Goal: Transaction & Acquisition: Purchase product/service

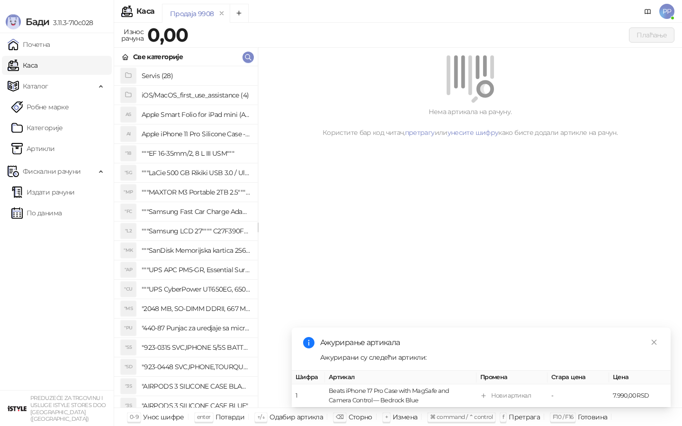
click at [247, 57] on icon "button" at bounding box center [248, 57] width 8 height 8
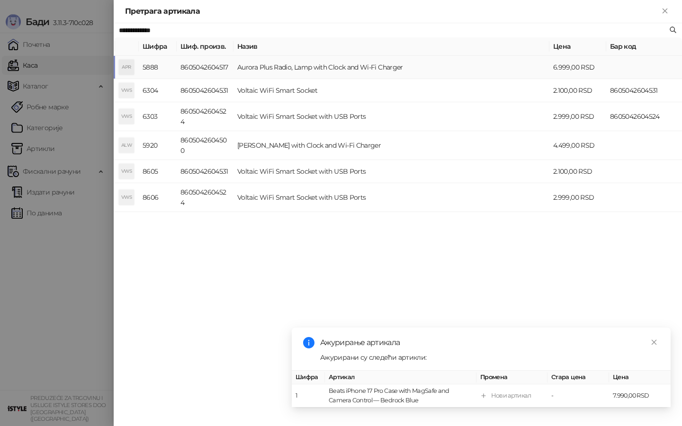
click at [284, 67] on td "Aurora Plus Radio, Lamp with Clock and Wi-Fi Charger" at bounding box center [391, 67] width 316 height 23
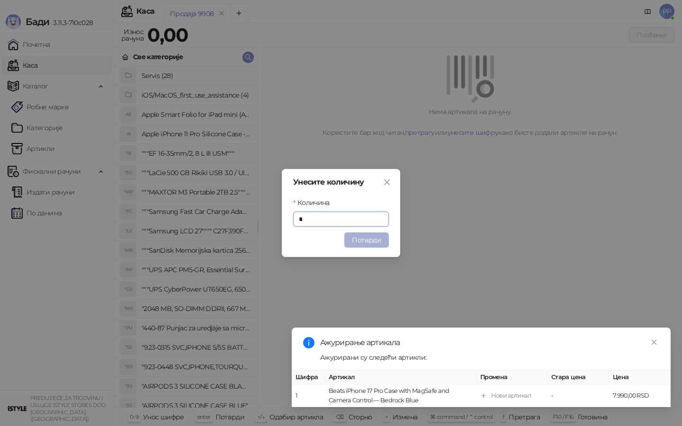
click at [363, 244] on button "Потврди" at bounding box center [366, 239] width 45 height 15
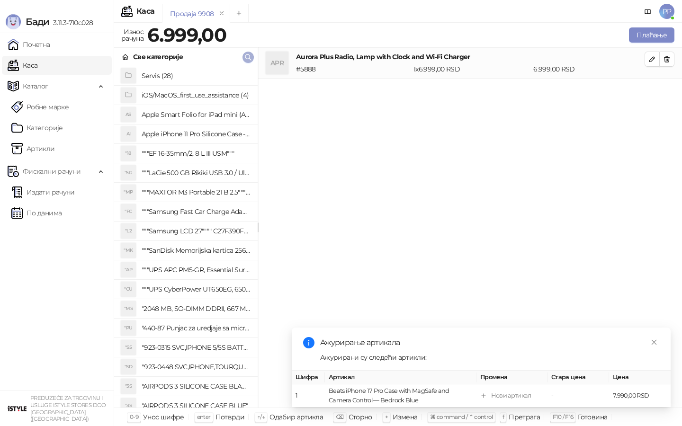
click at [248, 61] on span "button" at bounding box center [248, 57] width 8 height 9
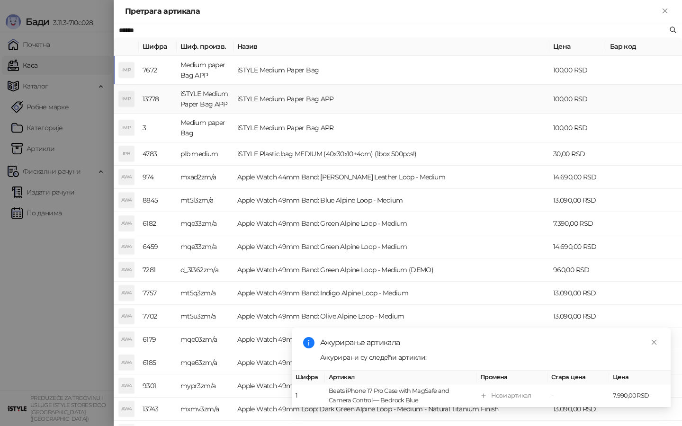
type input "******"
click at [311, 106] on td "iSTYLE Medium Paper Bag APP" at bounding box center [391, 99] width 316 height 29
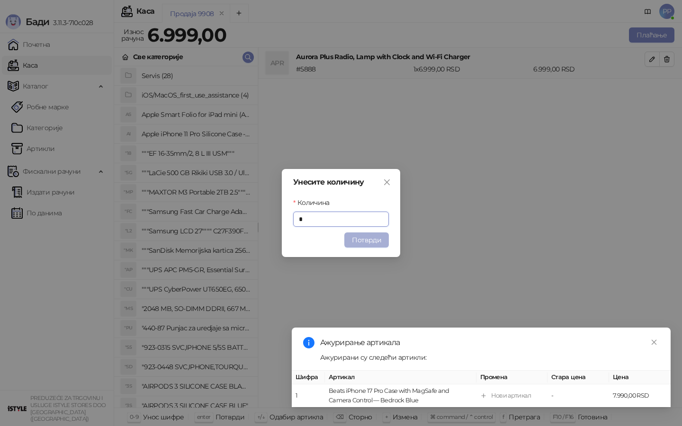
click at [360, 236] on button "Потврди" at bounding box center [366, 239] width 45 height 15
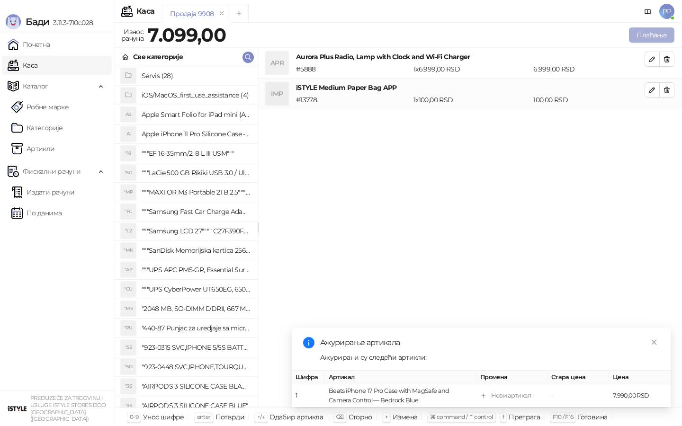
click at [640, 33] on button "Плаћање" at bounding box center [651, 34] width 45 height 15
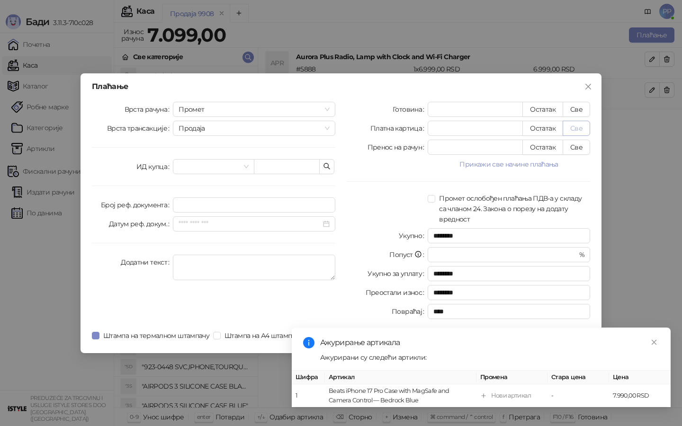
click at [579, 122] on button "Све" at bounding box center [575, 128] width 27 height 15
type input "****"
click at [656, 341] on icon "close" at bounding box center [653, 342] width 7 height 7
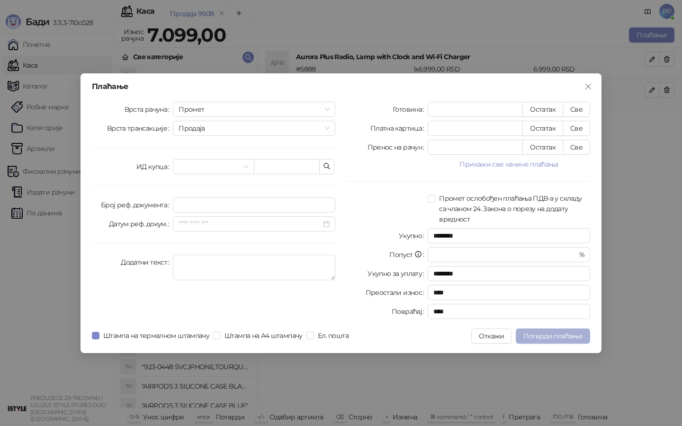
click at [545, 339] on span "Потврди плаћање" at bounding box center [552, 336] width 59 height 9
